Goal: Information Seeking & Learning: Find specific fact

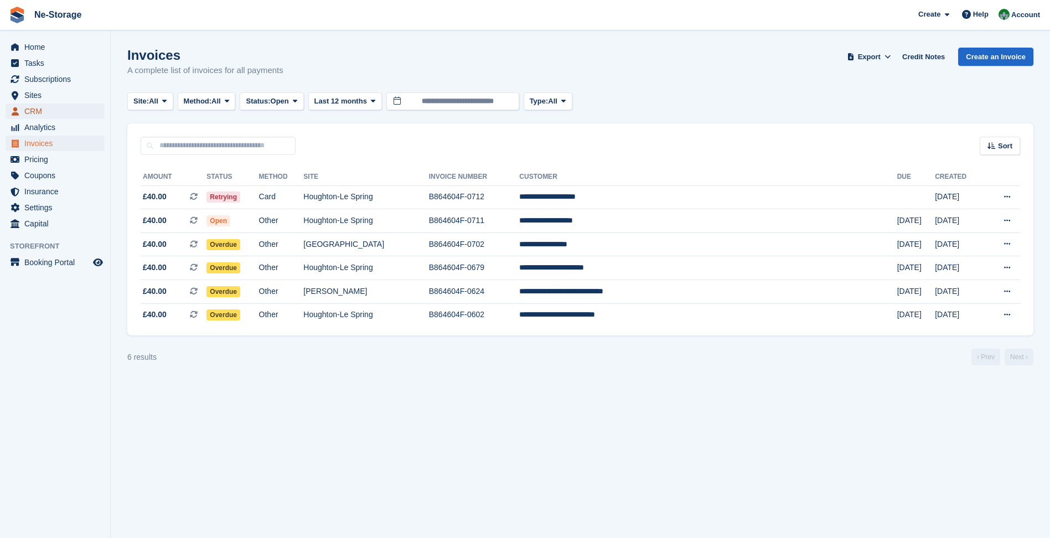
click at [19, 114] on span "menu" at bounding box center [14, 111] width 13 height 13
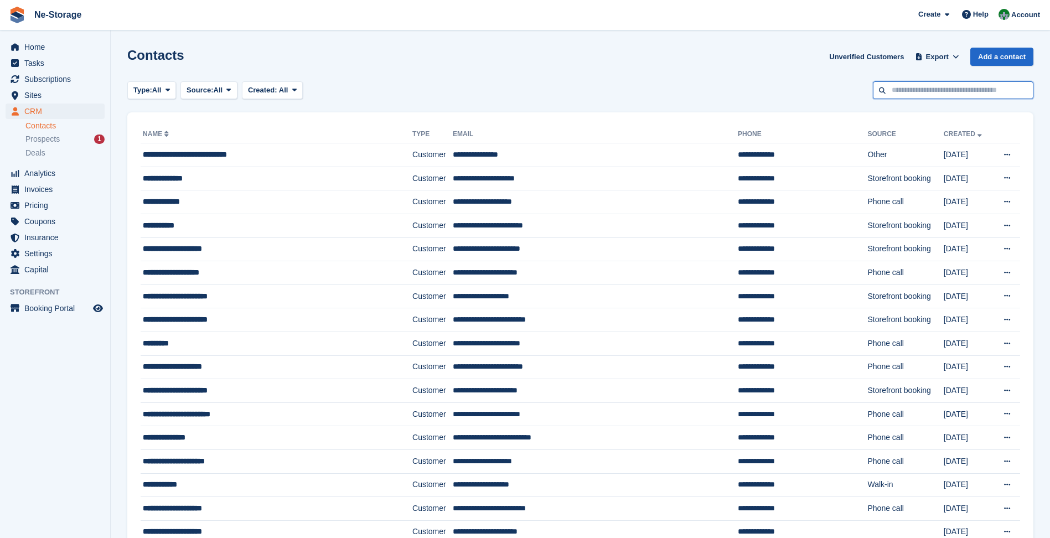
click at [986, 84] on input "text" at bounding box center [953, 90] width 160 height 18
type input "****"
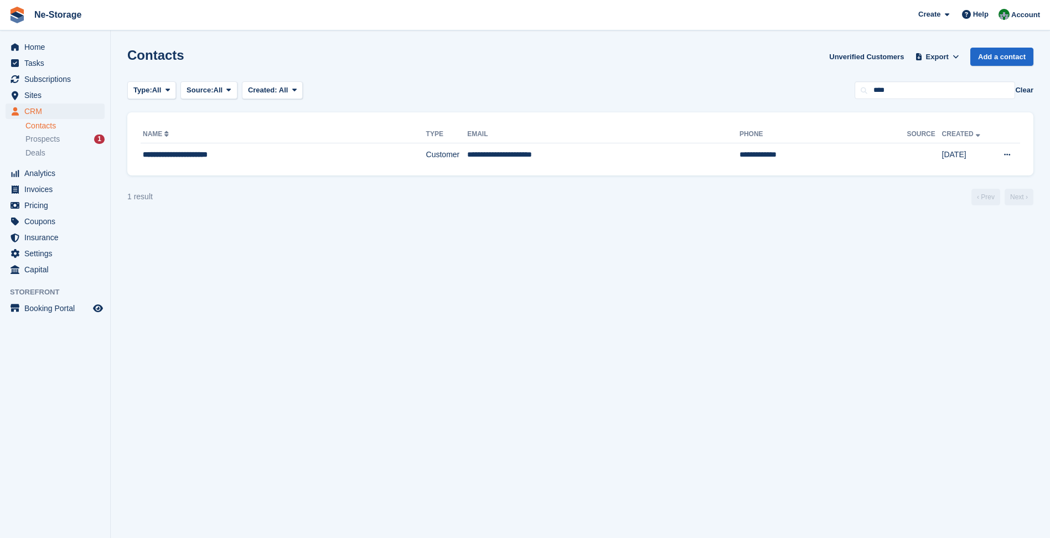
click at [758, 89] on div "Type: All All Lead Customer Source: All All Storefront Backoffice Pre-Opening i…" at bounding box center [580, 90] width 906 height 18
click at [1023, 94] on button "Clear" at bounding box center [1024, 90] width 18 height 11
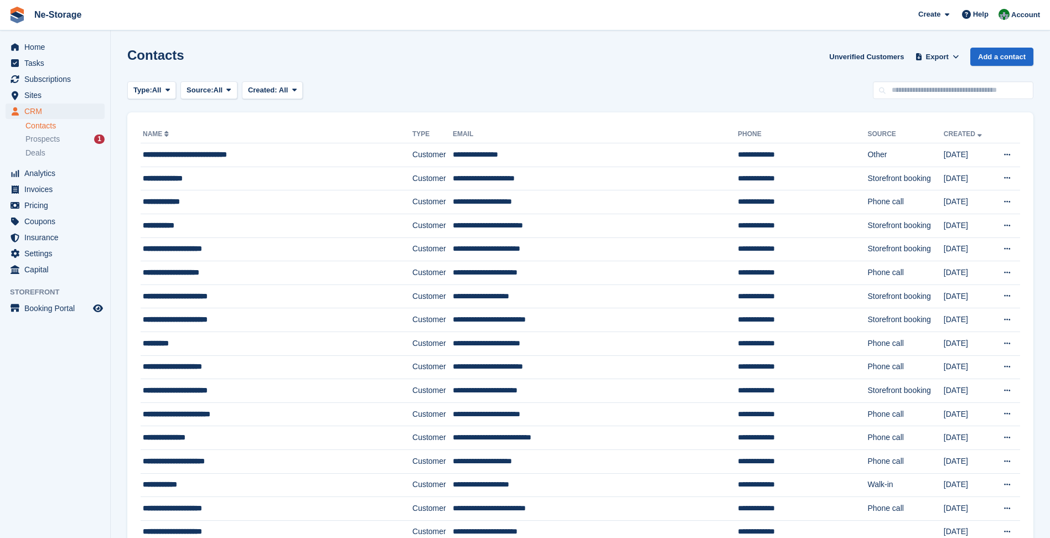
click at [627, 71] on div "Contacts Unverified Customers Export Export Contacts Export a CSV of all Contac…" at bounding box center [580, 64] width 906 height 32
